Goal: Task Accomplishment & Management: Use online tool/utility

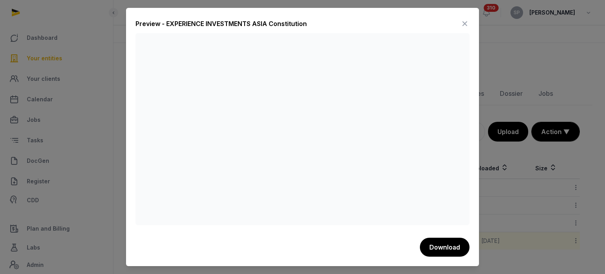
click at [464, 25] on icon at bounding box center [464, 23] width 9 height 13
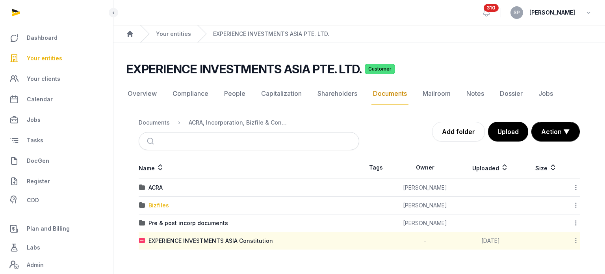
click at [162, 207] on div "Bizfiles" at bounding box center [159, 205] width 20 height 8
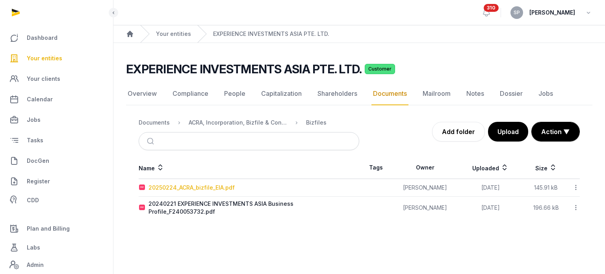
click at [220, 188] on div "20250224_ACRA_bizfile_EIA.pdf" at bounding box center [192, 188] width 86 height 8
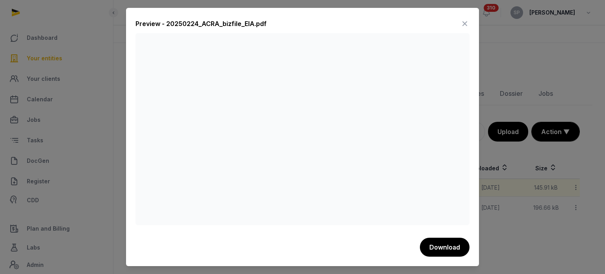
click at [465, 19] on icon at bounding box center [464, 23] width 9 height 13
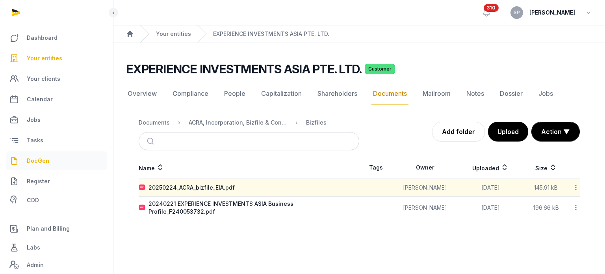
click at [55, 160] on link "DocGen" at bounding box center [56, 160] width 100 height 19
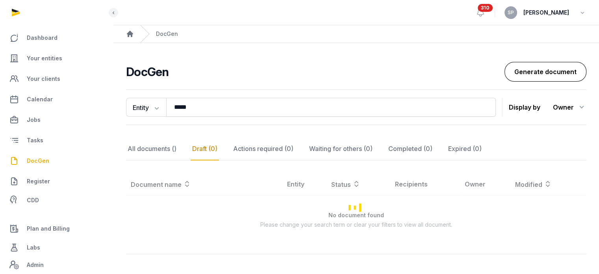
click at [547, 76] on link "Generate document" at bounding box center [546, 72] width 82 height 20
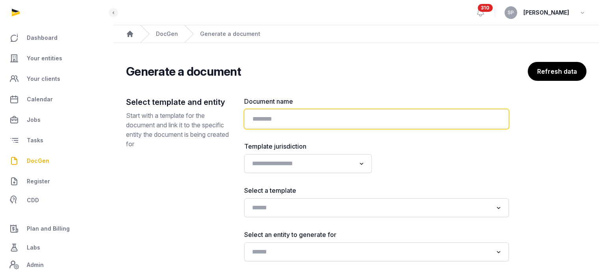
click at [270, 121] on input "text" at bounding box center [376, 119] width 265 height 20
paste input "**********"
type input "**********"
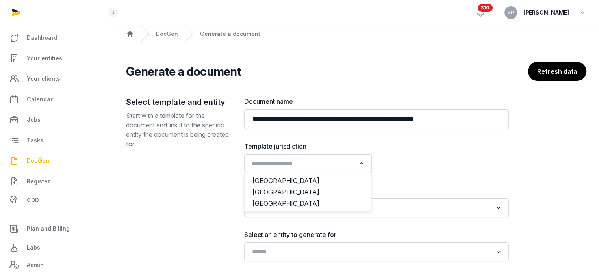
click at [355, 163] on input "Search for option" at bounding box center [302, 163] width 107 height 11
click at [292, 192] on li "[GEOGRAPHIC_DATA]" at bounding box center [308, 191] width 127 height 11
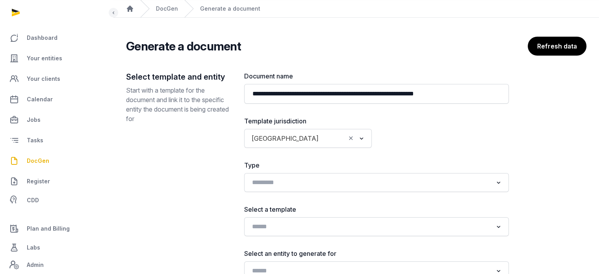
scroll to position [95, 0]
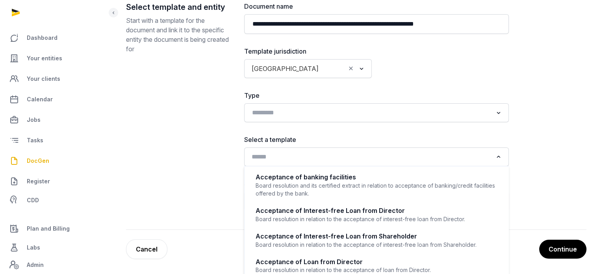
click at [304, 151] on input "Search for option" at bounding box center [371, 156] width 244 height 11
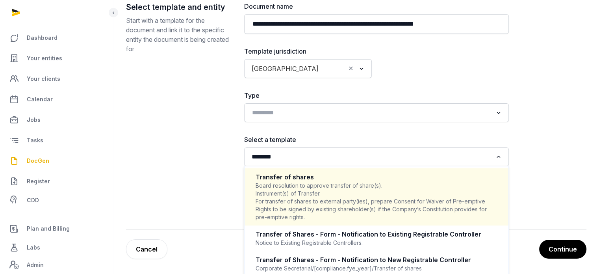
click at [296, 193] on div "Board resolution to approve transfer of share(s). Instrument(s) of Transfer. Fo…" at bounding box center [377, 201] width 242 height 39
type input "********"
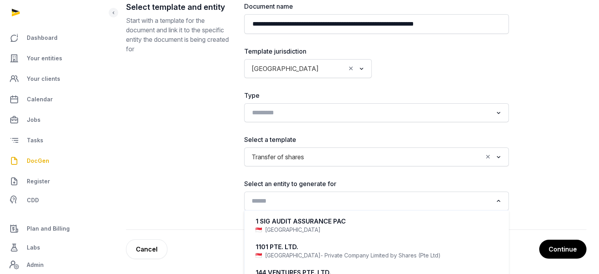
click at [302, 199] on input "Search for option" at bounding box center [371, 200] width 244 height 11
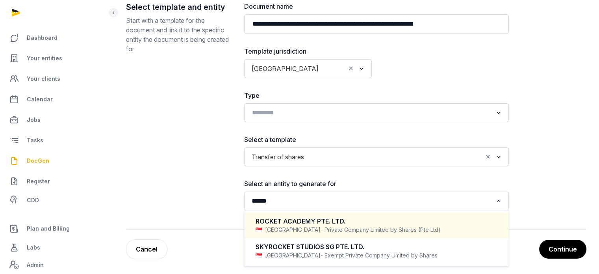
click at [321, 226] on span "- Private Company Limited by Shares (Pte Ltd)" at bounding box center [381, 230] width 120 height 8
type input "******"
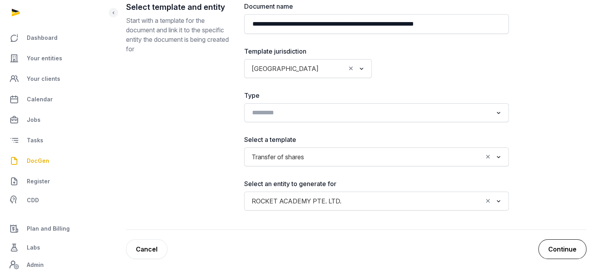
click at [560, 244] on button "Continue" at bounding box center [563, 249] width 48 height 20
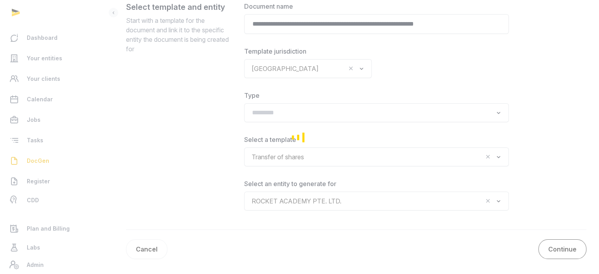
scroll to position [59, 0]
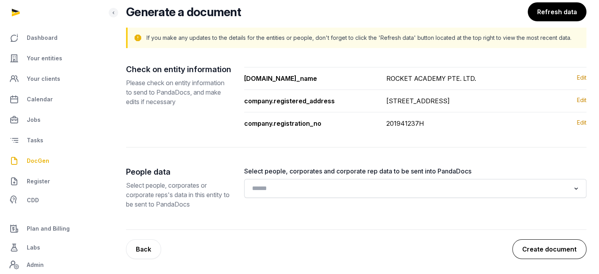
click at [560, 244] on button "Create document" at bounding box center [550, 249] width 74 height 20
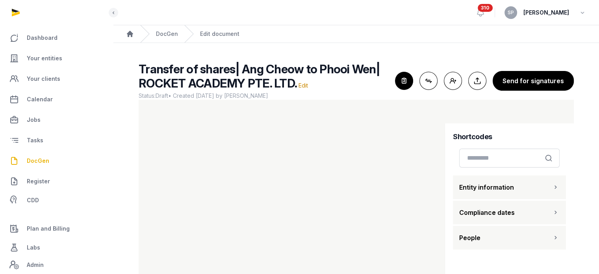
click at [509, 236] on button "People" at bounding box center [509, 238] width 113 height 24
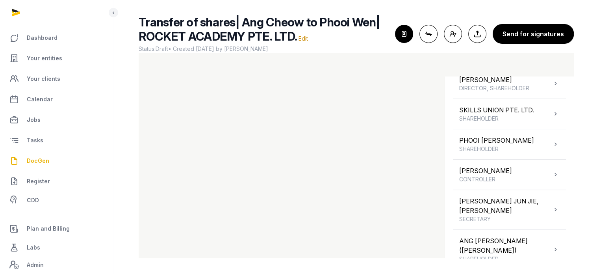
scroll to position [216, 0]
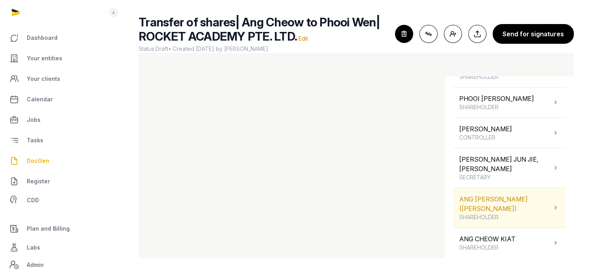
click at [534, 204] on div "ANG CHEOW KIAT (HONG ZHAOJIE) SHAREHOLDER" at bounding box center [505, 207] width 93 height 27
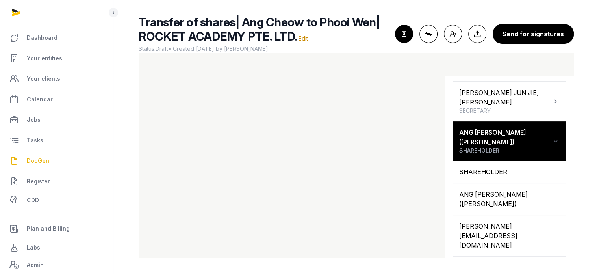
scroll to position [287, 0]
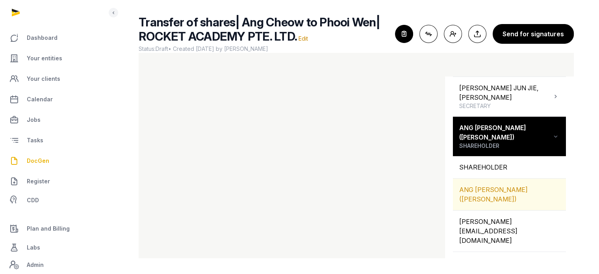
click at [502, 195] on div "ANG [PERSON_NAME] ([PERSON_NAME])" at bounding box center [509, 194] width 113 height 32
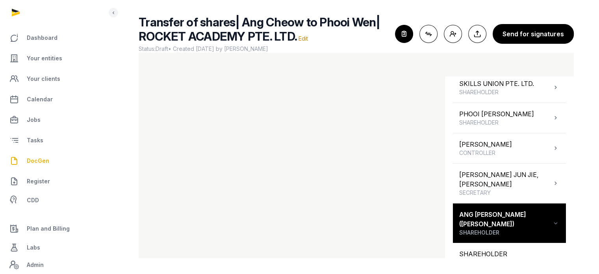
scroll to position [199, 0]
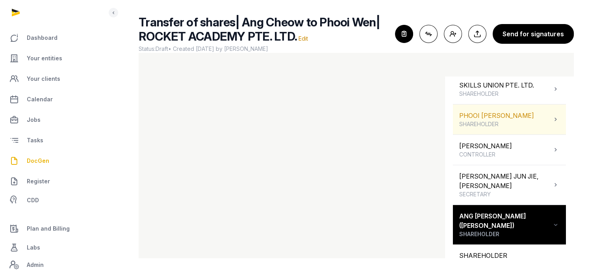
click at [512, 128] on span "SHAREHOLDER" at bounding box center [496, 124] width 75 height 8
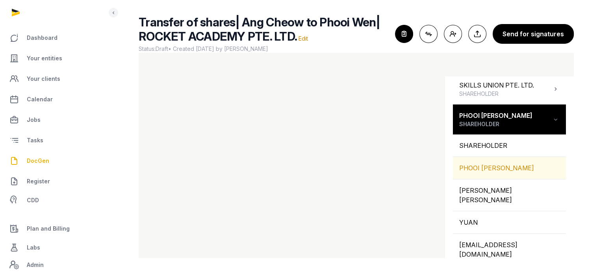
click at [508, 178] on div "PHOOI [PERSON_NAME]" at bounding box center [509, 168] width 113 height 22
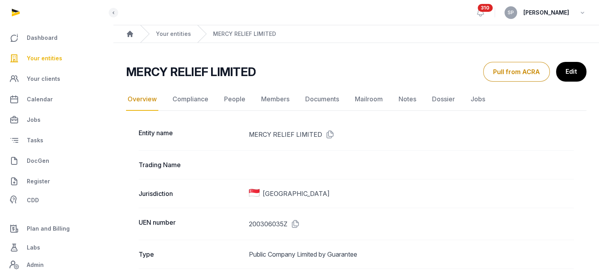
click at [64, 58] on link "Your entities" at bounding box center [56, 58] width 100 height 19
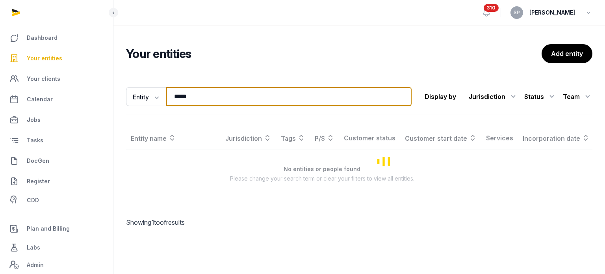
click at [210, 95] on input "*****" at bounding box center [288, 96] width 245 height 19
type input "******"
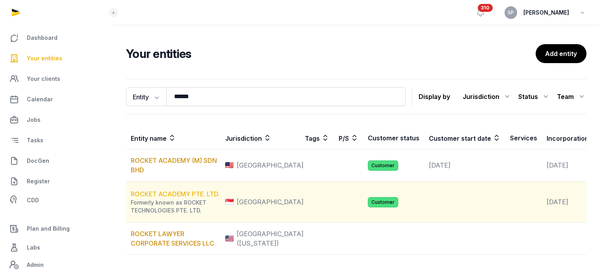
click at [167, 198] on link "ROCKET ACADEMY PTE. LTD." at bounding box center [175, 194] width 89 height 8
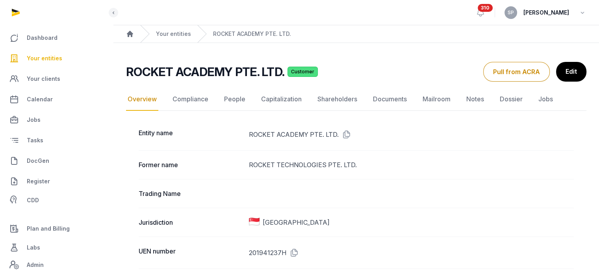
click at [235, 97] on link "People" at bounding box center [235, 99] width 24 height 23
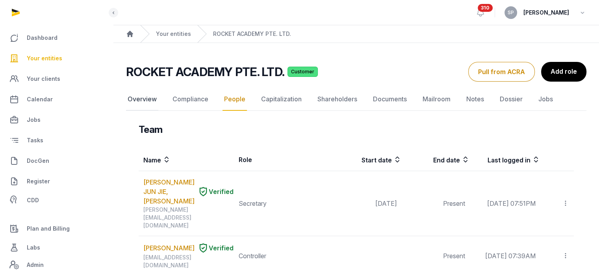
click at [143, 99] on link "Overview" at bounding box center [142, 99] width 32 height 23
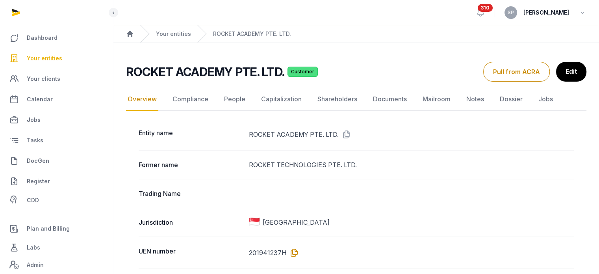
click at [296, 252] on icon at bounding box center [292, 252] width 13 height 13
click at [232, 105] on link "People" at bounding box center [235, 99] width 24 height 23
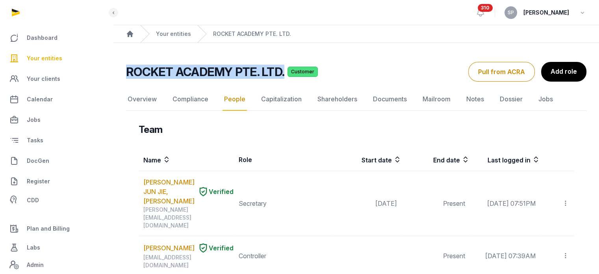
drag, startPoint x: 284, startPoint y: 75, endPoint x: 127, endPoint y: 69, distance: 156.9
click at [127, 69] on div "ROCKET ACADEMY PTE. LTD. Customer" at bounding box center [294, 72] width 336 height 14
copy h2 "ROCKET ACADEMY PTE. LTD."
click at [336, 99] on link "Shareholders" at bounding box center [337, 99] width 43 height 23
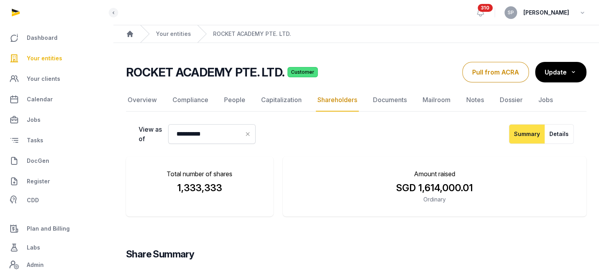
scroll to position [150, 0]
